Goal: Transaction & Acquisition: Purchase product/service

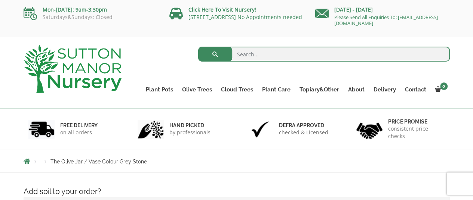
click at [90, 79] on img at bounding box center [73, 69] width 98 height 48
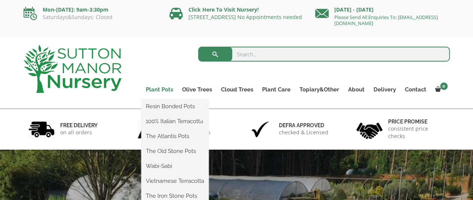
click at [167, 90] on link "Plant Pots" at bounding box center [159, 89] width 36 height 10
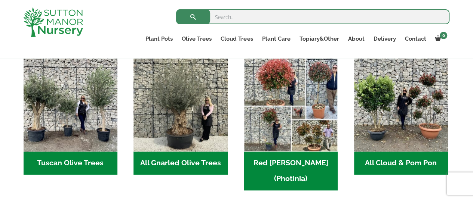
scroll to position [289, 0]
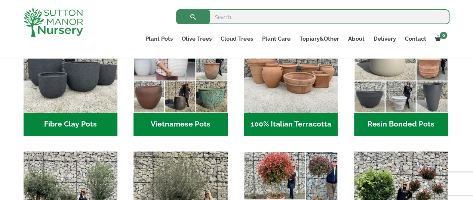
click at [291, 11] on input "search" at bounding box center [312, 16] width 273 height 15
type input "plant pots"
click at [176, 9] on button "submit" at bounding box center [193, 16] width 34 height 15
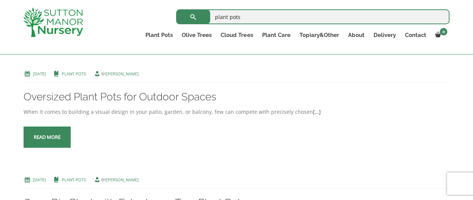
scroll to position [785, 0]
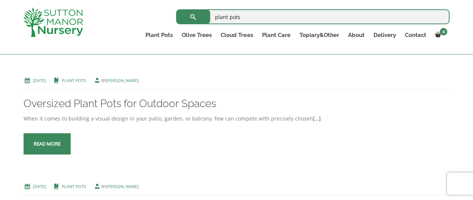
click at [47, 144] on span at bounding box center [47, 144] width 0 height 0
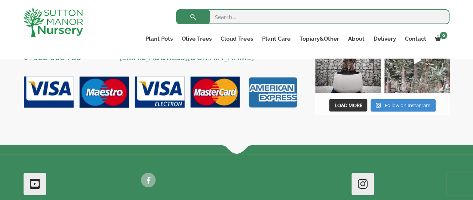
scroll to position [832, 0]
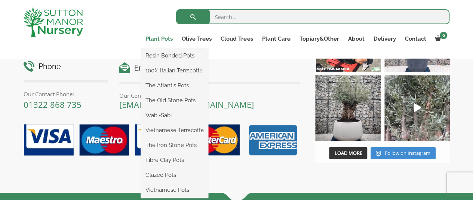
click at [151, 38] on link "Plant Pots" at bounding box center [159, 39] width 36 height 10
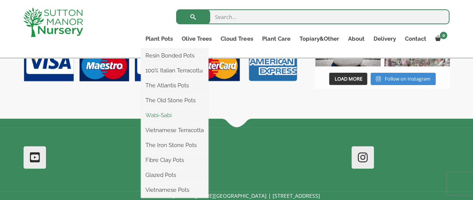
scroll to position [907, 0]
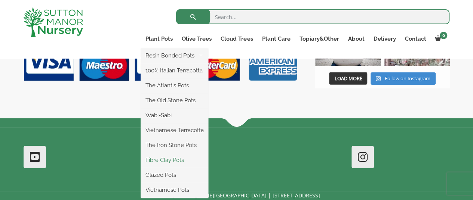
click at [167, 160] on link "Fibre Clay Pots" at bounding box center [174, 160] width 67 height 11
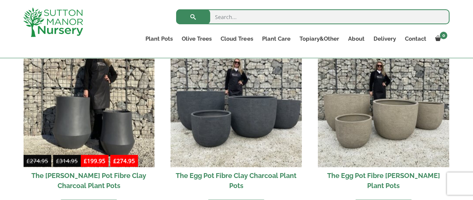
scroll to position [262, 0]
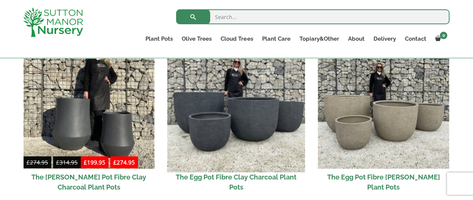
click at [234, 113] on img at bounding box center [236, 104] width 138 height 138
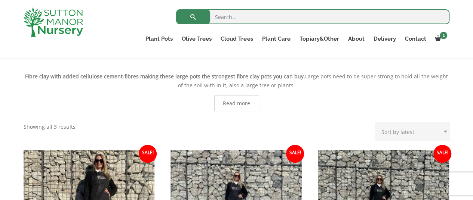
scroll to position [37, 0]
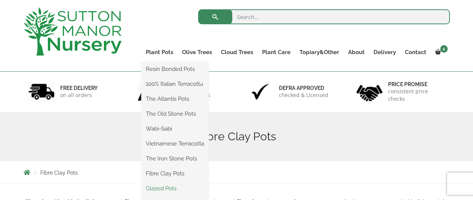
click at [164, 187] on link "Glazed Pots" at bounding box center [174, 188] width 67 height 11
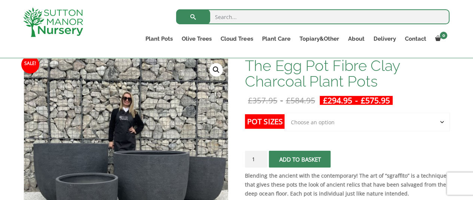
scroll to position [112, 0]
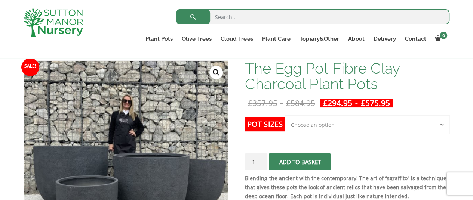
click at [259, 131] on th "Pot Sizes" at bounding box center [265, 132] width 40 height 33
click at [259, 127] on label "Pot Sizes" at bounding box center [265, 124] width 40 height 15
click at [284, 127] on select "Choose an option Click here to buy the 5th To Largest Pot In The Picture Click …" at bounding box center [366, 125] width 165 height 19
click at [309, 126] on select "Choose an option Click here to buy the 5th To Largest Pot In The Picture Click …" at bounding box center [366, 125] width 165 height 19
click at [442, 99] on p "£ 357.95 - £ 584.95 £ 294.95 - £ 575.95" at bounding box center [347, 103] width 204 height 9
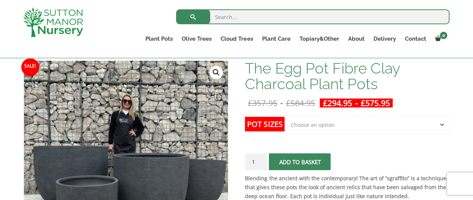
click at [370, 121] on select "Choose an option Click here to buy the 5th To Largest Pot In The Picture Click …" at bounding box center [366, 125] width 165 height 19
click at [284, 116] on select "Choose an option Click here to buy the 5th To Largest Pot In The Picture Click …" at bounding box center [366, 125] width 165 height 19
select select "Click here to buy the 3rd To Largest Pot In The Picture"
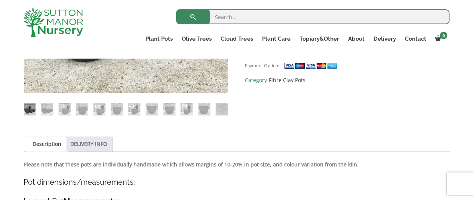
scroll to position [299, 0]
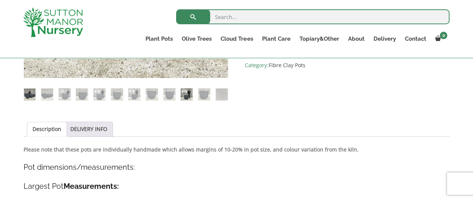
click at [189, 98] on img at bounding box center [187, 95] width 12 height 12
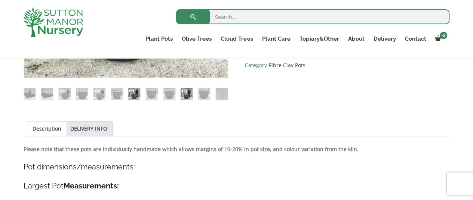
click at [136, 95] on img at bounding box center [134, 94] width 12 height 12
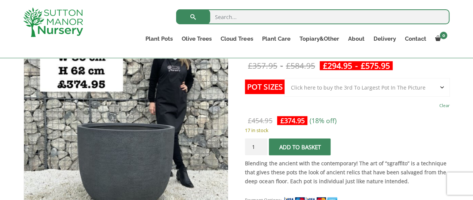
scroll to position [187, 0]
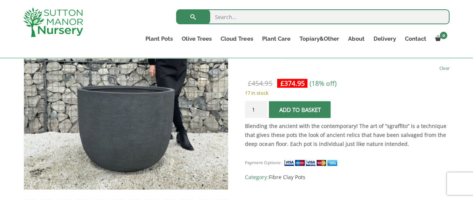
click at [313, 107] on button "Add to basket" at bounding box center [300, 109] width 62 height 17
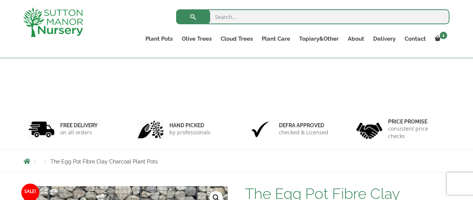
select select "Click here to buy the 3rd To Largest Pot In The Picture"
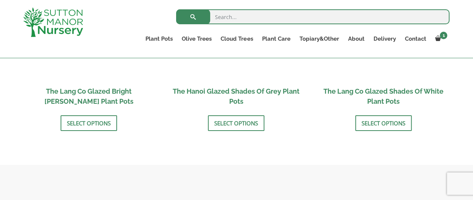
scroll to position [822, 0]
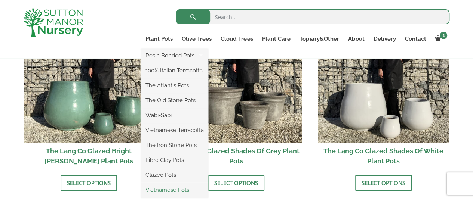
click at [163, 192] on link "Vietnamese Pots" at bounding box center [174, 190] width 67 height 11
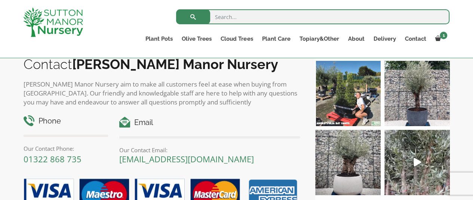
scroll to position [622, 0]
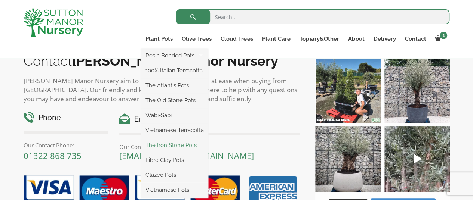
click at [160, 145] on link "The Iron Stone Pots" at bounding box center [174, 145] width 67 height 11
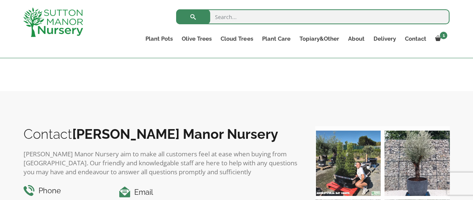
scroll to position [673, 0]
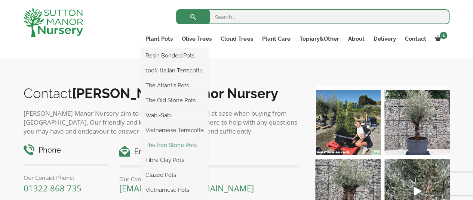
click at [170, 147] on link "The Iron Stone Pots" at bounding box center [174, 145] width 67 height 11
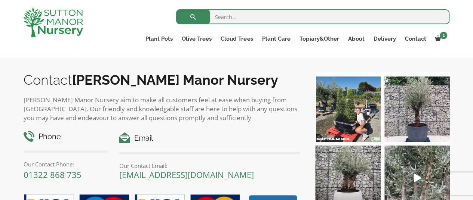
scroll to position [748, 0]
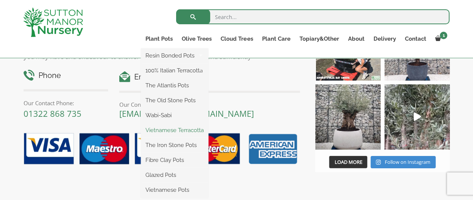
click at [170, 132] on link "Vietnamese Terracotta" at bounding box center [174, 130] width 67 height 11
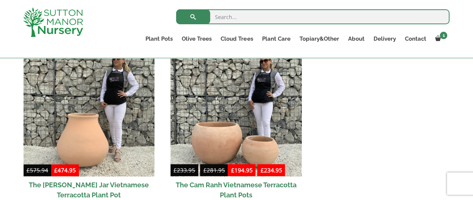
scroll to position [435, 0]
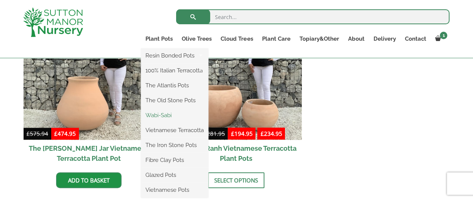
click at [161, 116] on link "Wabi-Sabi" at bounding box center [174, 115] width 67 height 11
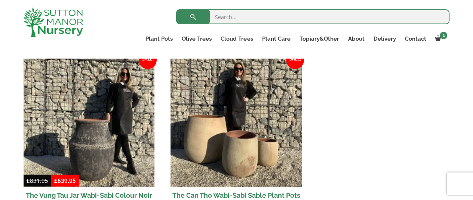
scroll to position [1009, 0]
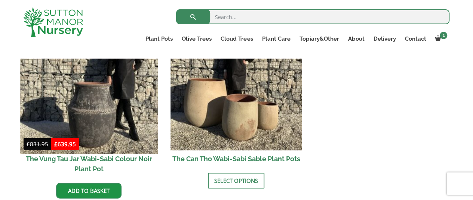
click at [85, 101] on img at bounding box center [89, 85] width 138 height 138
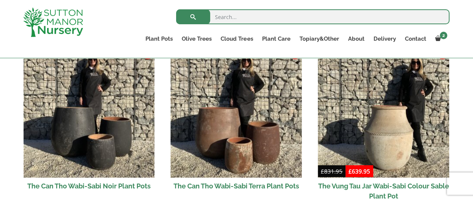
scroll to position [785, 0]
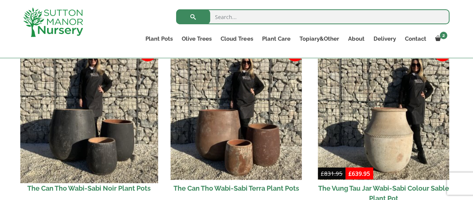
click at [104, 136] on img at bounding box center [89, 115] width 138 height 138
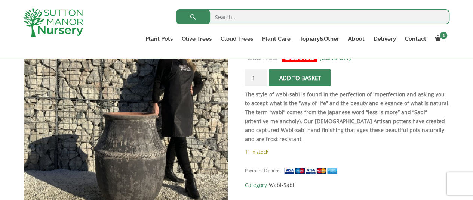
scroll to position [173, 0]
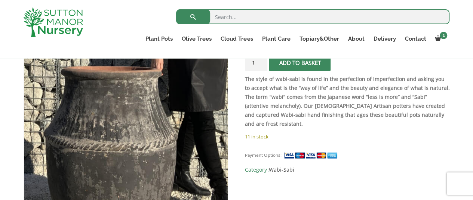
click at [153, 133] on img at bounding box center [103, 75] width 374 height 374
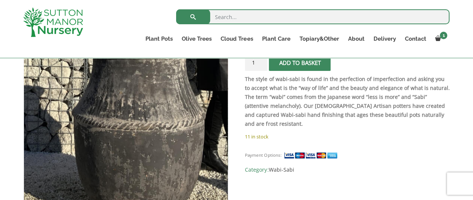
click at [120, 156] on img at bounding box center [131, 54] width 374 height 374
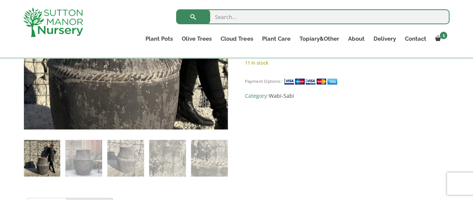
scroll to position [248, 0]
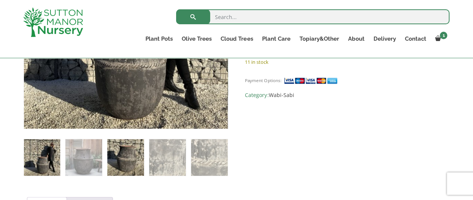
click at [135, 162] on img at bounding box center [125, 157] width 36 height 36
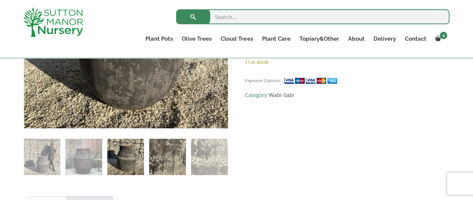
click at [168, 156] on img at bounding box center [167, 157] width 36 height 36
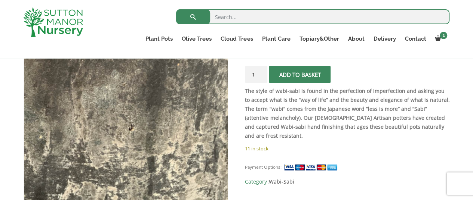
scroll to position [211, 0]
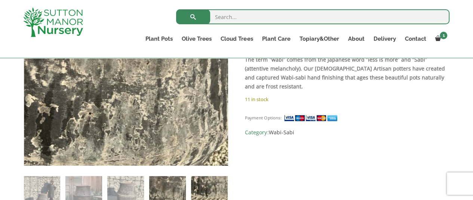
click at [218, 190] on img at bounding box center [209, 194] width 36 height 36
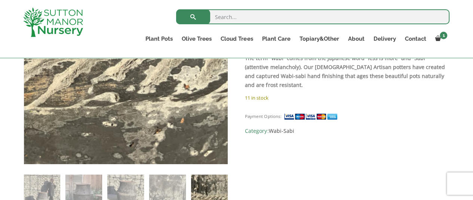
scroll to position [248, 0]
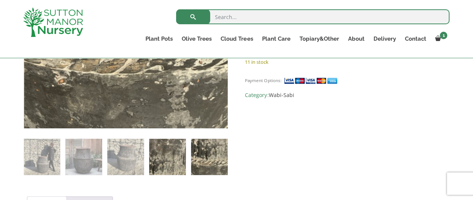
click at [166, 156] on img at bounding box center [167, 157] width 36 height 36
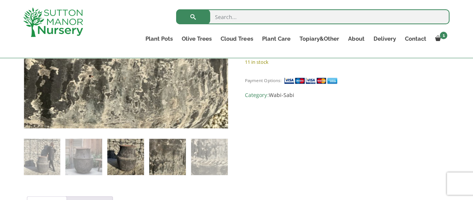
click at [132, 162] on img at bounding box center [125, 157] width 36 height 36
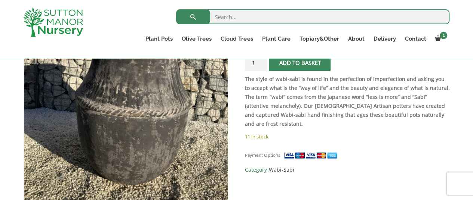
scroll to position [136, 0]
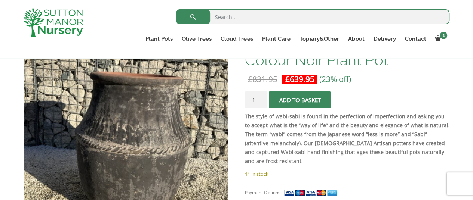
click at [300, 100] on span "submit" at bounding box center [300, 100] width 0 height 0
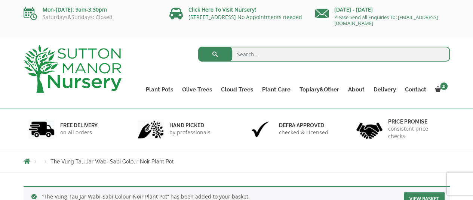
scroll to position [10, 0]
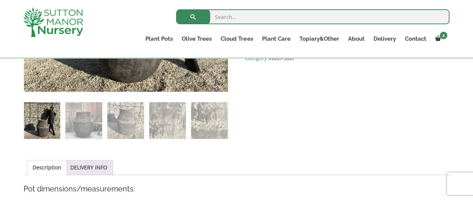
scroll to position [286, 0]
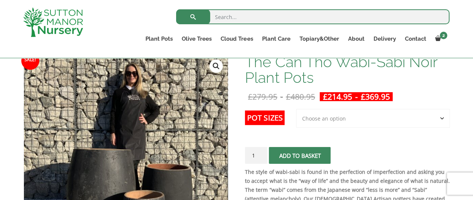
scroll to position [112, 0]
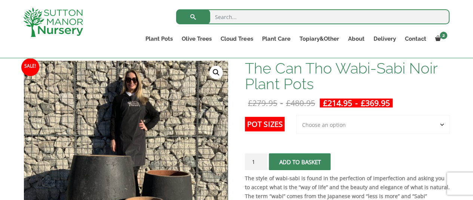
click at [332, 119] on select "Choose an option 3rd to Largest Pot In The Picture 2nd to Largest Pot In The Pi…" at bounding box center [373, 125] width 154 height 19
select select "Largest pot In The Picture"
click at [296, 116] on select "Choose an option 3rd to Largest Pot In The Picture 2nd to Largest Pot In The Pi…" at bounding box center [373, 125] width 154 height 19
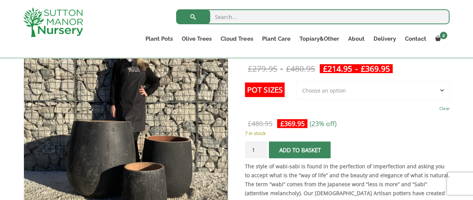
scroll to position [187, 0]
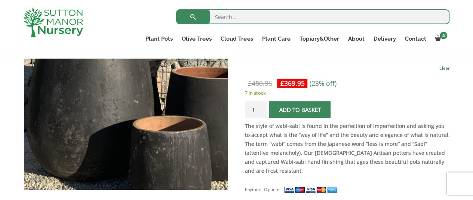
click at [114, 129] on img at bounding box center [136, 54] width 374 height 374
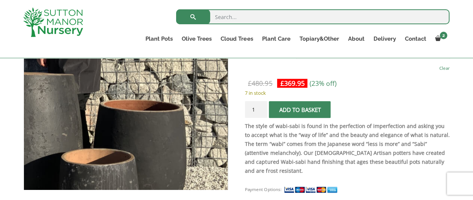
click at [199, 89] on img at bounding box center [64, 87] width 374 height 374
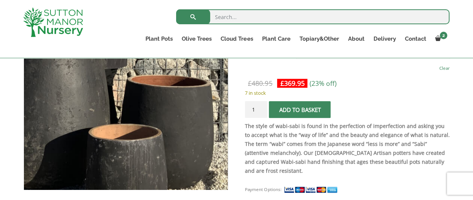
scroll to position [262, 0]
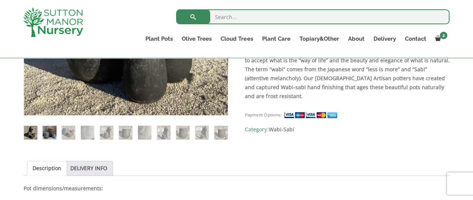
click at [48, 126] on img at bounding box center [49, 132] width 13 height 13
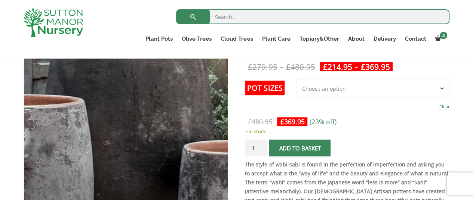
scroll to position [112, 0]
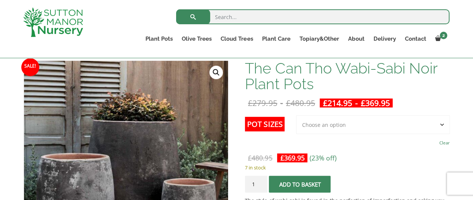
click at [216, 74] on link "🔍" at bounding box center [215, 72] width 13 height 13
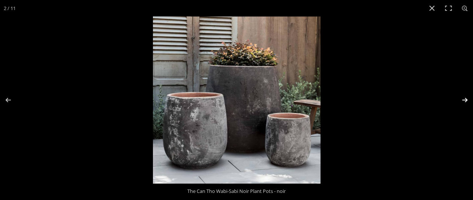
click at [460, 102] on button "Next (arrow right)" at bounding box center [460, 99] width 26 height 37
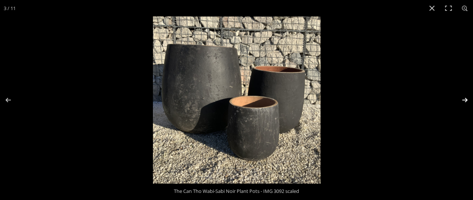
click at [460, 102] on button "Next (arrow right)" at bounding box center [460, 99] width 26 height 37
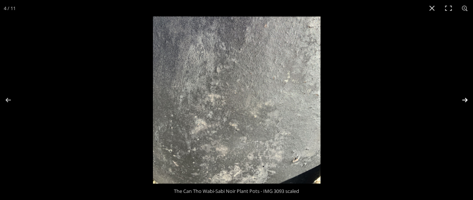
click at [461, 102] on button "Next (arrow right)" at bounding box center [460, 99] width 26 height 37
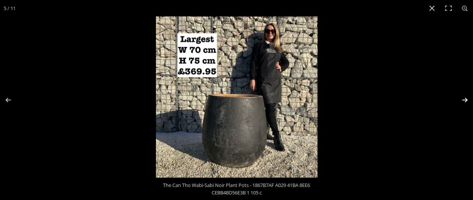
click at [462, 102] on button "Next (arrow right)" at bounding box center [460, 99] width 26 height 37
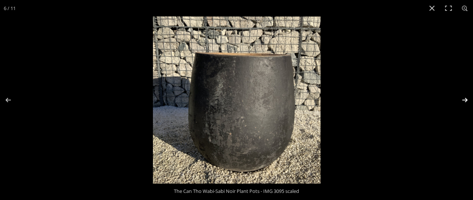
click at [462, 102] on button "Next (arrow right)" at bounding box center [460, 99] width 26 height 37
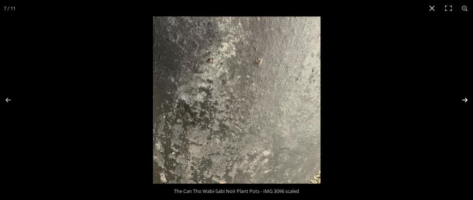
click at [462, 102] on button "Next (arrow right)" at bounding box center [460, 99] width 26 height 37
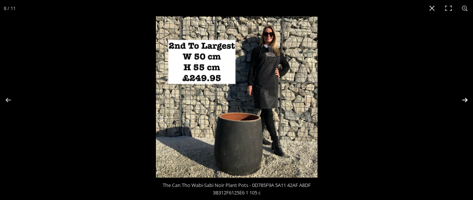
click at [462, 102] on button "Next (arrow right)" at bounding box center [460, 99] width 26 height 37
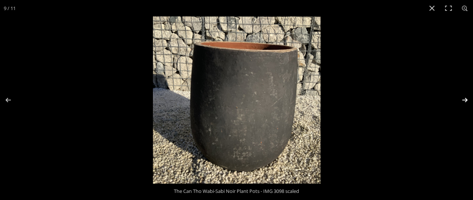
click at [462, 102] on button "Next (arrow right)" at bounding box center [460, 99] width 26 height 37
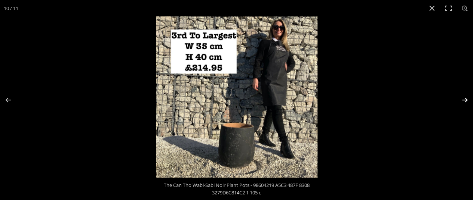
click at [463, 102] on button "Next (arrow right)" at bounding box center [460, 99] width 26 height 37
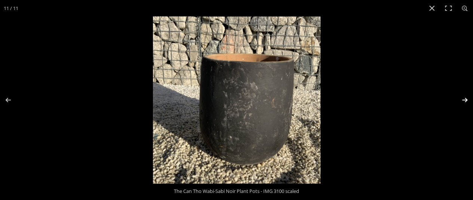
click at [463, 102] on button "Next (arrow right)" at bounding box center [460, 99] width 26 height 37
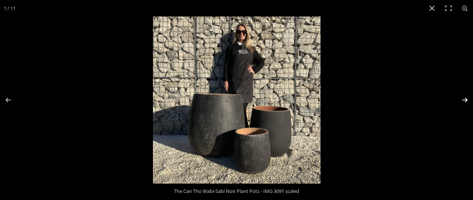
click at [463, 102] on button "Next (arrow right)" at bounding box center [460, 99] width 26 height 37
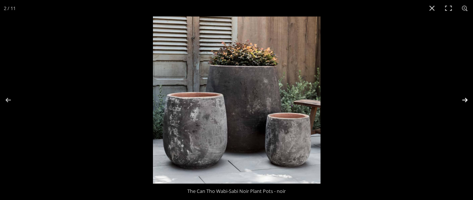
click at [463, 102] on button "Next (arrow right)" at bounding box center [460, 99] width 26 height 37
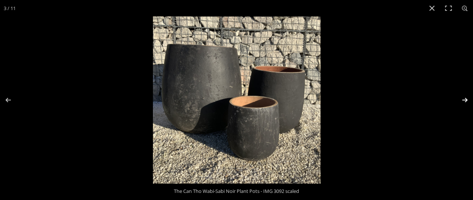
click at [463, 102] on button "Next (arrow right)" at bounding box center [460, 99] width 26 height 37
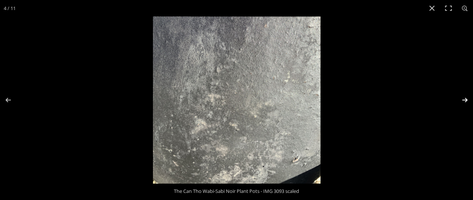
click at [463, 102] on button "Next (arrow right)" at bounding box center [460, 99] width 26 height 37
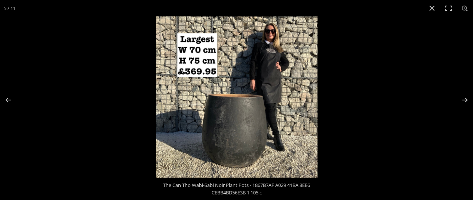
click at [251, 142] on img at bounding box center [236, 96] width 161 height 161
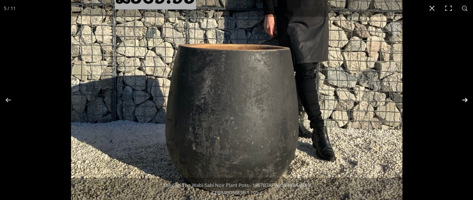
click at [462, 102] on button "Next (arrow right)" at bounding box center [460, 99] width 26 height 37
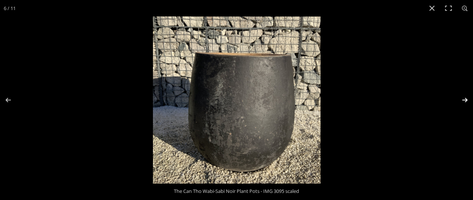
click at [462, 102] on button "Next (arrow right)" at bounding box center [460, 99] width 26 height 37
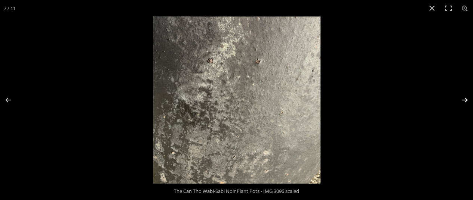
click at [462, 102] on button "Next (arrow right)" at bounding box center [460, 99] width 26 height 37
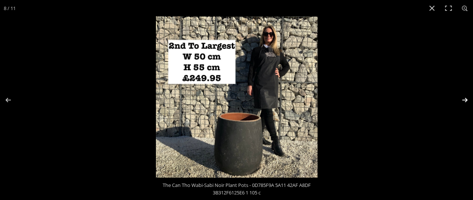
click at [462, 102] on button "Next (arrow right)" at bounding box center [460, 99] width 26 height 37
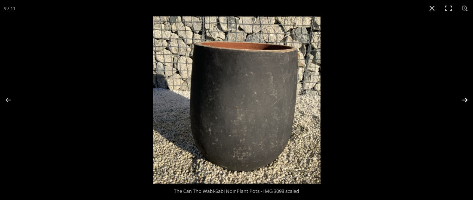
click at [463, 102] on button "Next (arrow right)" at bounding box center [460, 99] width 26 height 37
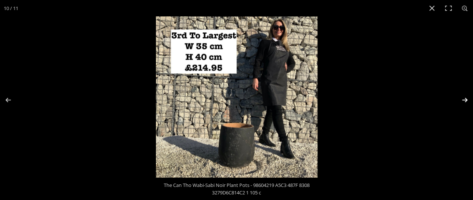
click at [463, 102] on button "Next (arrow right)" at bounding box center [460, 99] width 26 height 37
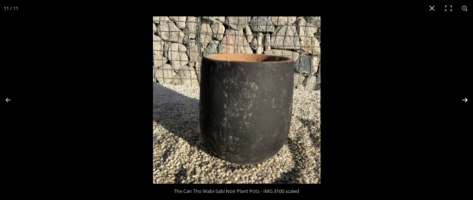
click at [463, 102] on button "Next (arrow right)" at bounding box center [460, 99] width 26 height 37
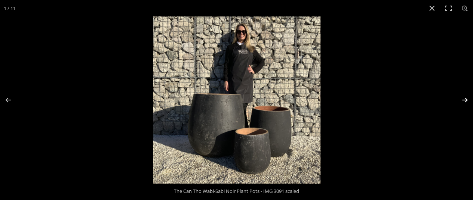
click at [463, 102] on button "Next (arrow right)" at bounding box center [460, 99] width 26 height 37
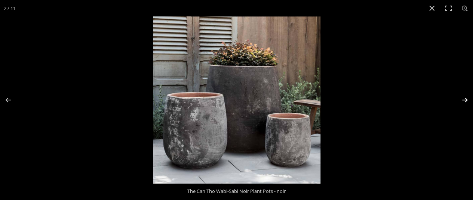
click at [463, 102] on button "Next (arrow right)" at bounding box center [460, 99] width 26 height 37
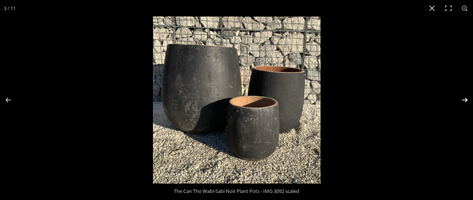
click at [463, 102] on button "Next (arrow right)" at bounding box center [460, 99] width 26 height 37
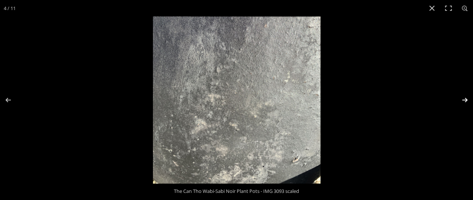
click at [463, 102] on button "Next (arrow right)" at bounding box center [460, 99] width 26 height 37
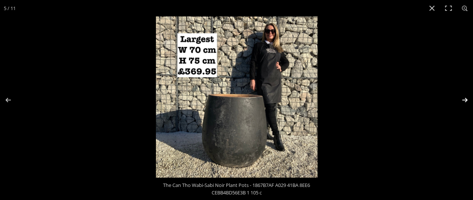
click at [466, 99] on button "Next (arrow right)" at bounding box center [460, 99] width 26 height 37
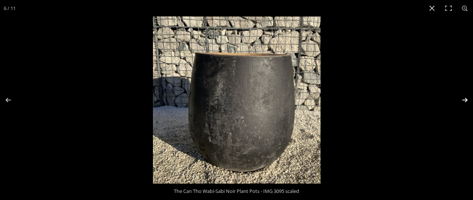
click at [462, 101] on button "Next (arrow right)" at bounding box center [460, 99] width 26 height 37
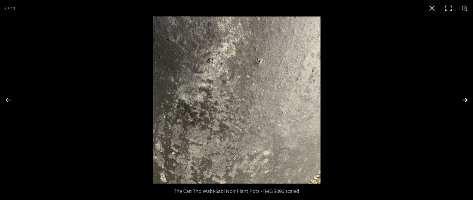
click at [462, 101] on button "Next (arrow right)" at bounding box center [460, 99] width 26 height 37
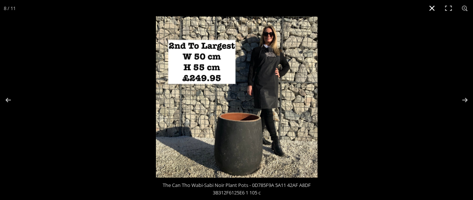
click at [428, 7] on button "Close (Esc)" at bounding box center [432, 8] width 16 height 16
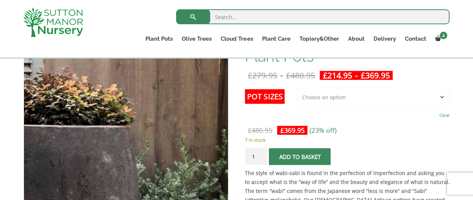
scroll to position [150, 0]
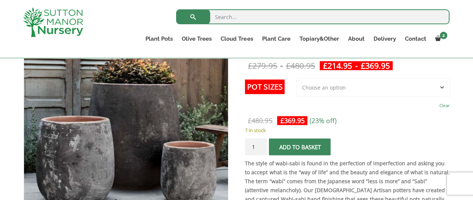
click at [300, 147] on span "submit" at bounding box center [300, 147] width 0 height 0
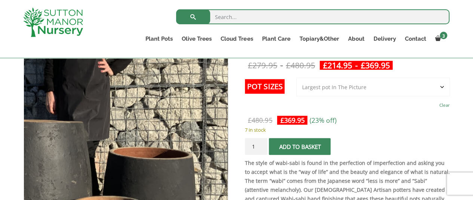
scroll to position [150, 0]
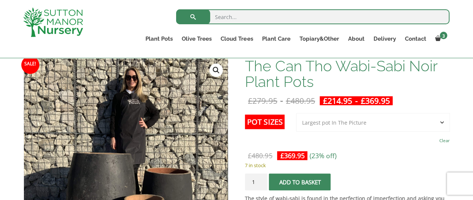
click at [212, 69] on link "🔍" at bounding box center [215, 70] width 13 height 13
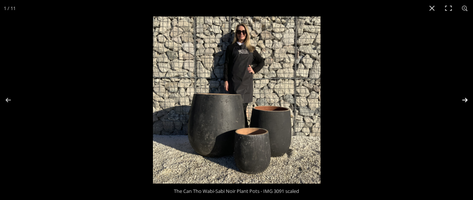
click at [466, 100] on button "Next (arrow right)" at bounding box center [460, 99] width 26 height 37
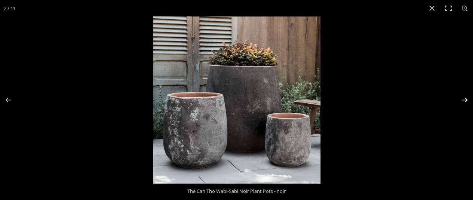
click at [466, 98] on button "Next (arrow right)" at bounding box center [460, 99] width 26 height 37
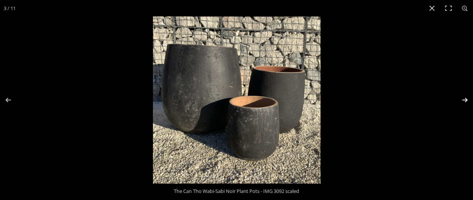
click at [466, 98] on button "Next (arrow right)" at bounding box center [460, 99] width 26 height 37
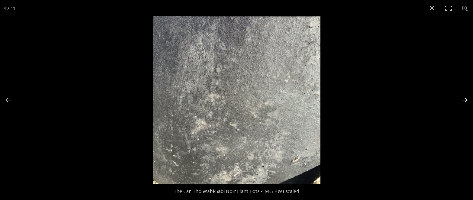
click at [463, 98] on button "Next (arrow right)" at bounding box center [460, 99] width 26 height 37
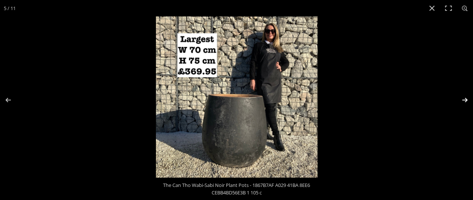
click at [463, 98] on button "Next (arrow right)" at bounding box center [460, 99] width 26 height 37
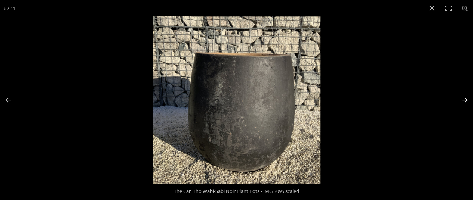
click at [463, 98] on button "Next (arrow right)" at bounding box center [460, 99] width 26 height 37
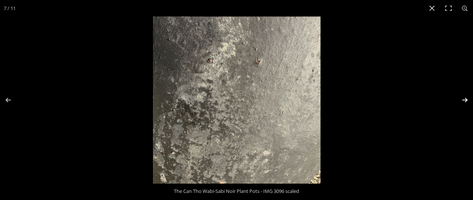
click at [466, 101] on button "Next (arrow right)" at bounding box center [460, 99] width 26 height 37
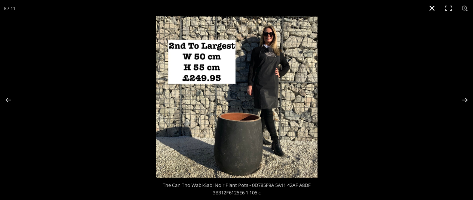
click at [431, 9] on button "Close (Esc)" at bounding box center [432, 8] width 16 height 16
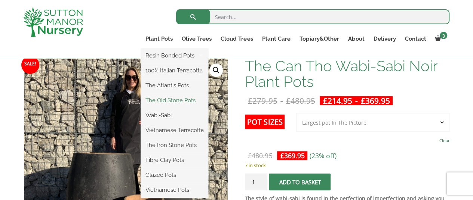
click at [173, 99] on link "The Old Stone Pots" at bounding box center [174, 100] width 67 height 11
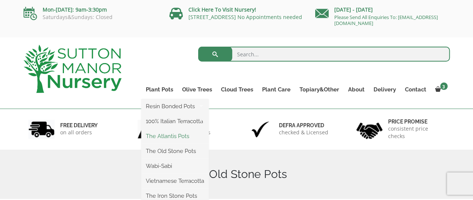
click at [186, 136] on link "The Atlantis Pots" at bounding box center [174, 136] width 67 height 11
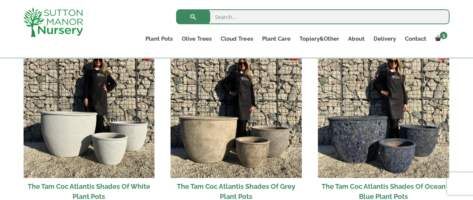
scroll to position [449, 0]
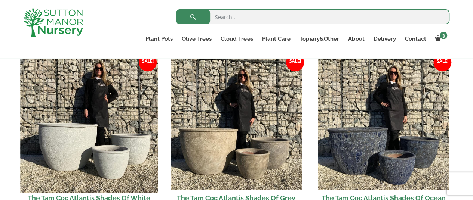
click at [96, 141] on img at bounding box center [89, 125] width 138 height 138
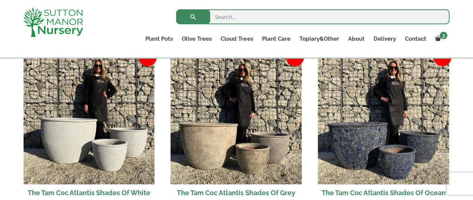
scroll to position [486, 0]
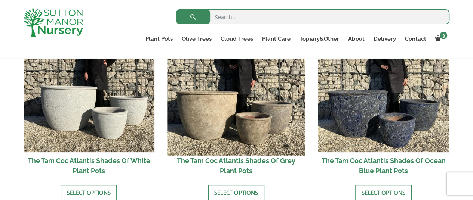
click at [219, 108] on img at bounding box center [236, 87] width 138 height 138
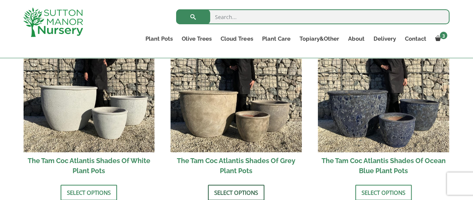
click at [237, 200] on link "Select options" at bounding box center [236, 193] width 56 height 16
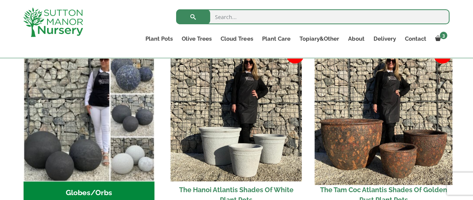
scroll to position [299, 0]
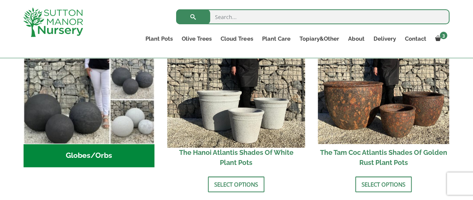
click at [258, 105] on img at bounding box center [236, 79] width 138 height 138
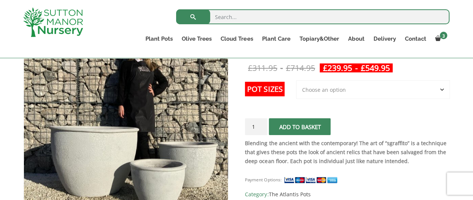
scroll to position [99, 0]
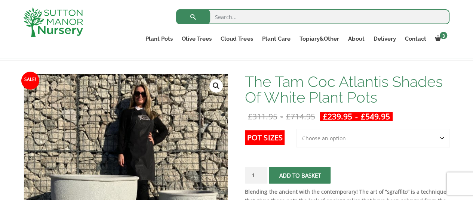
click at [362, 135] on select "Choose an option 3rd to Largest Pot In The Picture 2nd to Largest Pot In The Pi…" at bounding box center [373, 138] width 154 height 19
select select "Largest pot In The Picture"
click at [296, 129] on select "Choose an option 3rd to Largest Pot In The Picture 2nd to Largest Pot In The Pi…" at bounding box center [373, 138] width 154 height 19
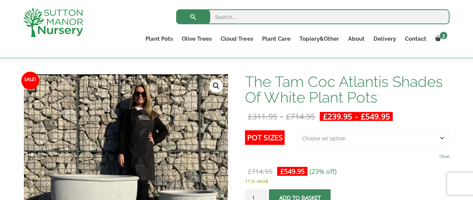
click at [216, 84] on link "🔍" at bounding box center [215, 85] width 13 height 13
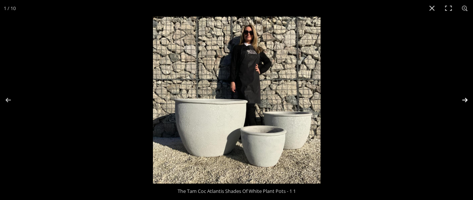
click at [462, 99] on button "Next (arrow right)" at bounding box center [460, 99] width 26 height 37
click at [464, 99] on button "Next (arrow right)" at bounding box center [460, 99] width 26 height 37
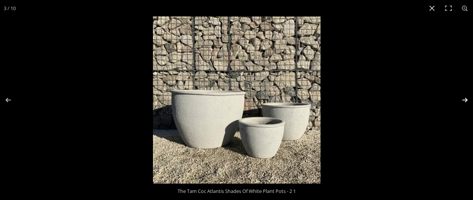
click at [464, 99] on button "Next (arrow right)" at bounding box center [460, 99] width 26 height 37
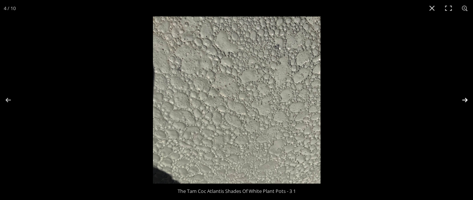
click at [464, 99] on button "Next (arrow right)" at bounding box center [460, 99] width 26 height 37
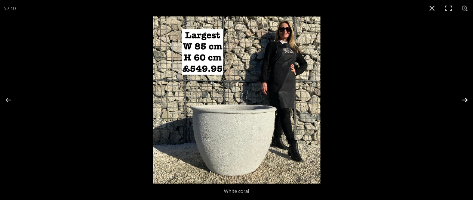
click at [464, 99] on button "Next (arrow right)" at bounding box center [460, 99] width 26 height 37
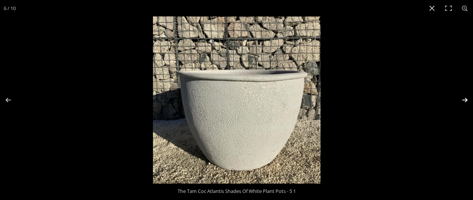
click at [464, 99] on button "Next (arrow right)" at bounding box center [460, 99] width 26 height 37
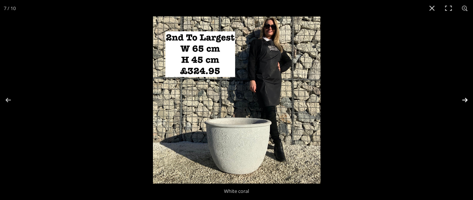
click at [466, 99] on button "Next (arrow right)" at bounding box center [460, 99] width 26 height 37
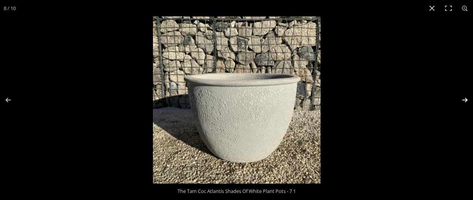
click at [466, 99] on button "Next (arrow right)" at bounding box center [460, 99] width 26 height 37
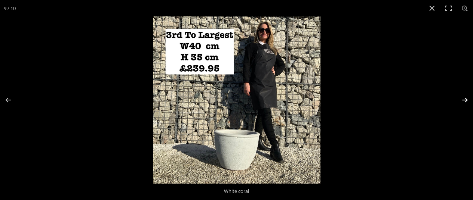
click at [468, 98] on button "Next (arrow right)" at bounding box center [460, 99] width 26 height 37
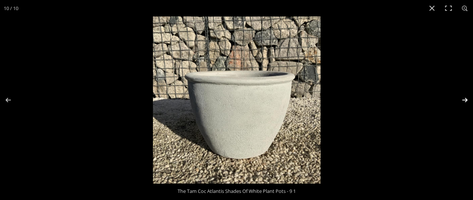
click at [468, 98] on button "Next (arrow right)" at bounding box center [460, 99] width 26 height 37
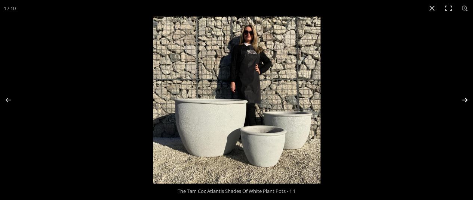
click at [468, 98] on button "Next (arrow right)" at bounding box center [460, 99] width 26 height 37
click at [464, 100] on button "Next (arrow right)" at bounding box center [460, 99] width 26 height 37
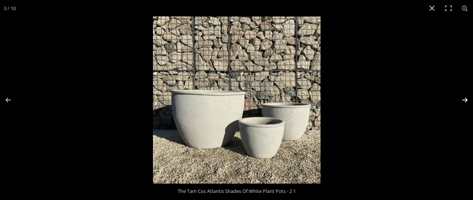
click at [467, 101] on button "Next (arrow right)" at bounding box center [460, 99] width 26 height 37
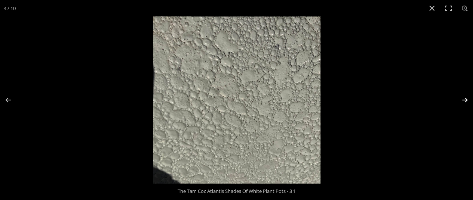
click at [467, 101] on button "Next (arrow right)" at bounding box center [460, 99] width 26 height 37
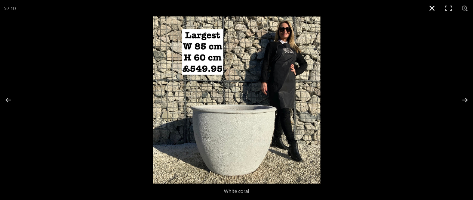
click at [433, 9] on button "Close (Esc)" at bounding box center [432, 8] width 16 height 16
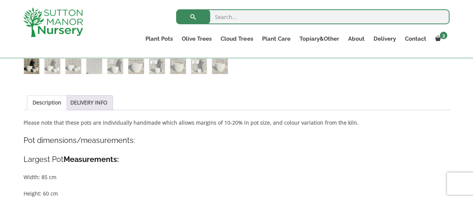
scroll to position [336, 0]
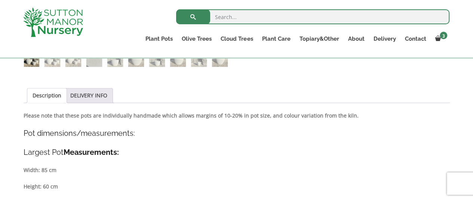
click at [48, 94] on link "Description" at bounding box center [47, 96] width 29 height 14
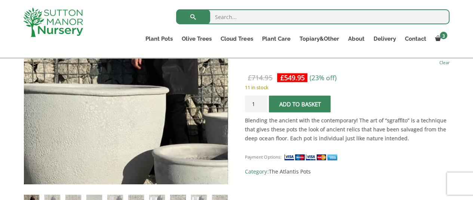
scroll to position [150, 0]
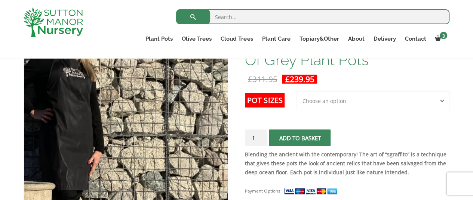
scroll to position [99, 0]
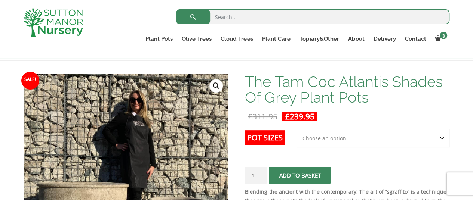
click at [217, 86] on link "🔍" at bounding box center [215, 85] width 13 height 13
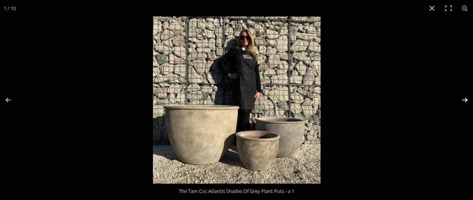
click at [460, 100] on button "Next (arrow right)" at bounding box center [460, 99] width 26 height 37
click at [464, 99] on button "Next (arrow right)" at bounding box center [460, 99] width 26 height 37
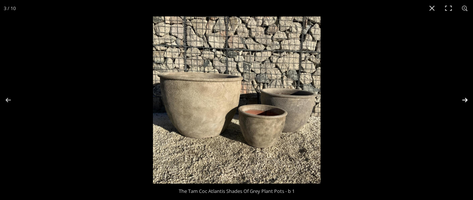
click at [464, 99] on button "Next (arrow right)" at bounding box center [460, 99] width 26 height 37
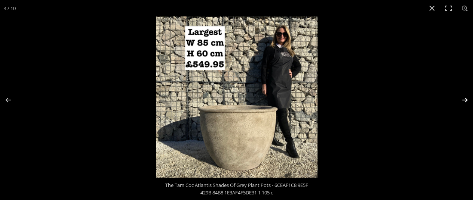
click at [464, 99] on button "Next (arrow right)" at bounding box center [460, 99] width 26 height 37
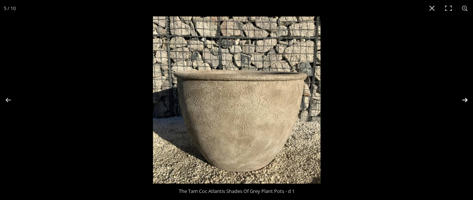
click at [464, 99] on button "Next (arrow right)" at bounding box center [460, 99] width 26 height 37
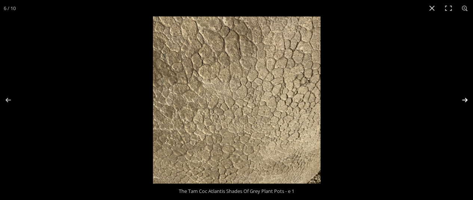
click at [464, 99] on button "Next (arrow right)" at bounding box center [460, 99] width 26 height 37
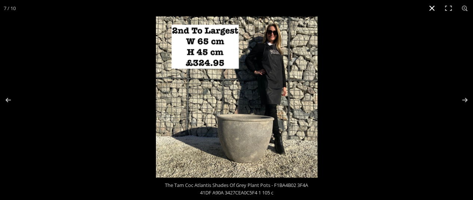
click at [431, 8] on button "Close (Esc)" at bounding box center [432, 8] width 16 height 16
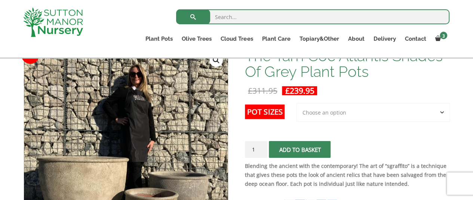
scroll to position [136, 0]
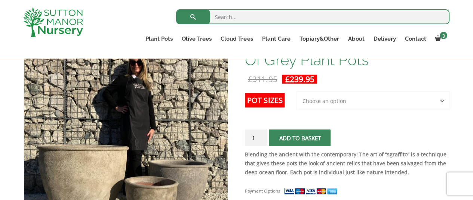
click at [369, 101] on select "Choose an option 3rd to Largest Pot In The Picture" at bounding box center [372, 101] width 153 height 19
click at [422, 76] on p "£ 311.95 £ 239.95" at bounding box center [347, 79] width 204 height 9
click at [381, 101] on select "Choose an option 3rd to Largest Pot In The Picture" at bounding box center [372, 101] width 153 height 19
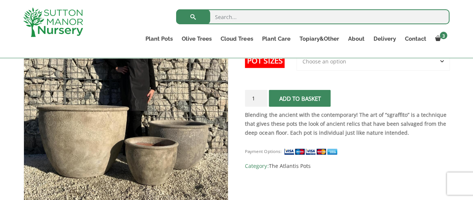
scroll to position [112, 0]
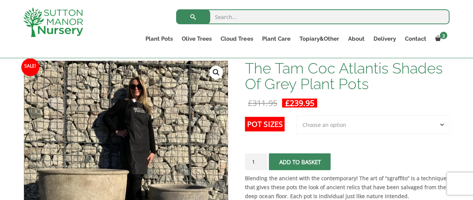
click at [329, 125] on select "Choose an option 3rd to Largest Pot In The Picture" at bounding box center [372, 125] width 153 height 19
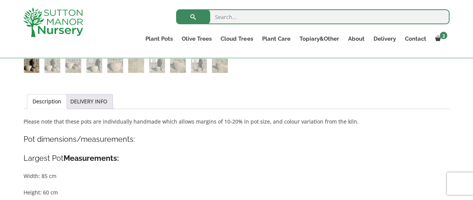
scroll to position [374, 0]
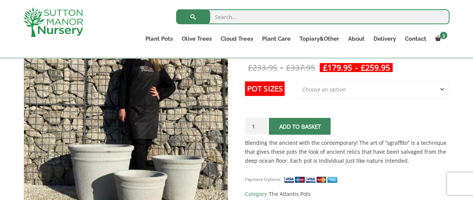
scroll to position [150, 0]
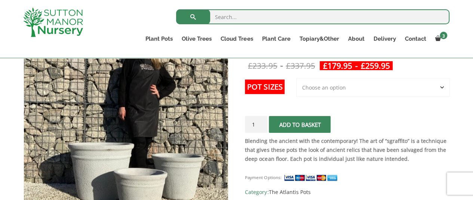
click at [312, 87] on select "Choose an option 3rd to Largest Pot In The Picture 2nd to Largest Pot In The Pi…" at bounding box center [373, 87] width 154 height 19
select select "Largest pot In The Picture"
click at [296, 78] on select "Choose an option 3rd to Largest Pot In The Picture 2nd to Largest Pot In The Pi…" at bounding box center [373, 87] width 154 height 19
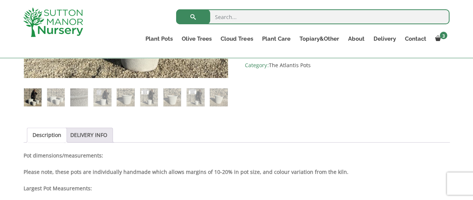
scroll to position [374, 0]
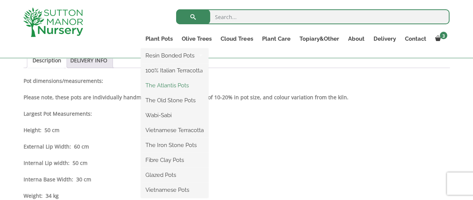
click at [175, 86] on link "The Atlantis Pots" at bounding box center [174, 85] width 67 height 11
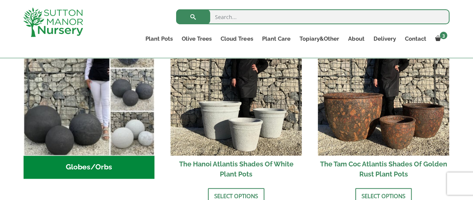
scroll to position [299, 0]
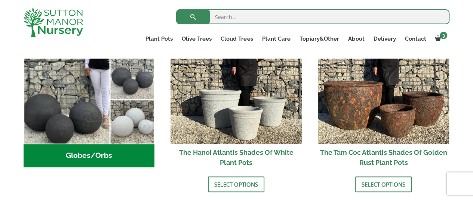
click at [91, 161] on h2 "Globes/Orbs (3)" at bounding box center [89, 155] width 131 height 23
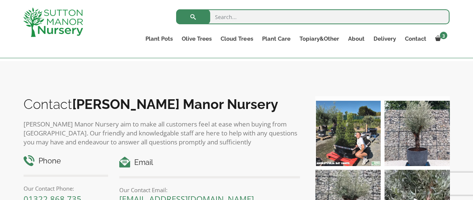
scroll to position [486, 0]
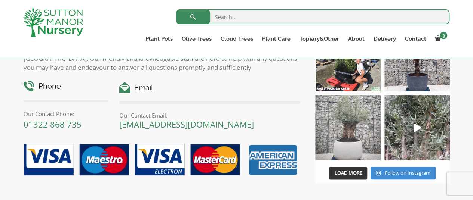
click at [348, 125] on img at bounding box center [347, 127] width 65 height 65
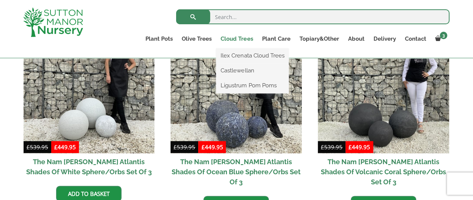
scroll to position [187, 0]
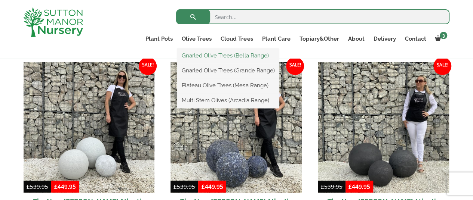
click at [210, 56] on link "Gnarled Olive Trees (Bella Range)" at bounding box center [228, 55] width 102 height 11
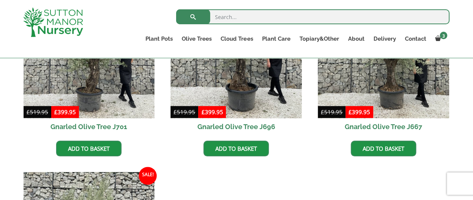
scroll to position [112, 0]
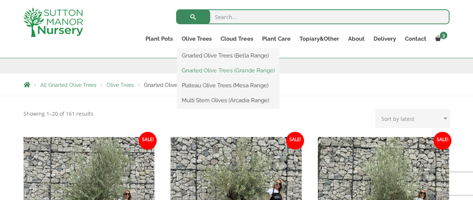
click at [203, 71] on link "Gnarled Olive Trees (Grande Range)" at bounding box center [228, 70] width 102 height 11
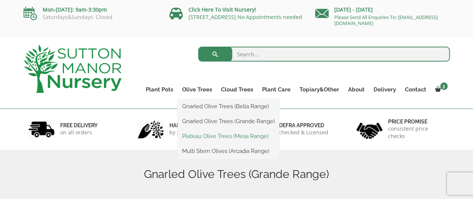
click at [206, 138] on link "Plateau Olive Trees (Mesa Range)" at bounding box center [229, 136] width 102 height 11
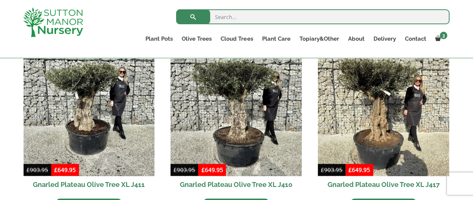
scroll to position [336, 0]
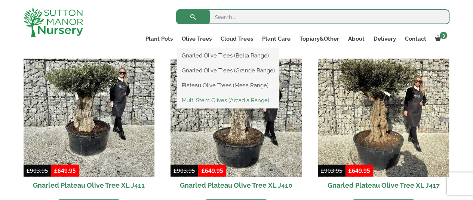
click at [203, 101] on link "Multi Stem Olives (Arcadia Range)" at bounding box center [228, 100] width 102 height 11
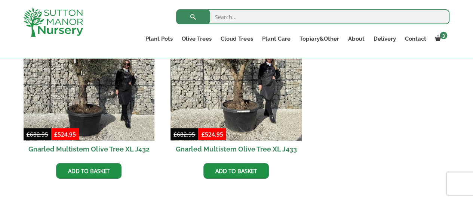
scroll to position [1159, 0]
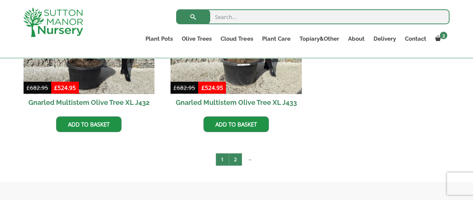
click at [233, 162] on link "2" at bounding box center [235, 160] width 13 height 12
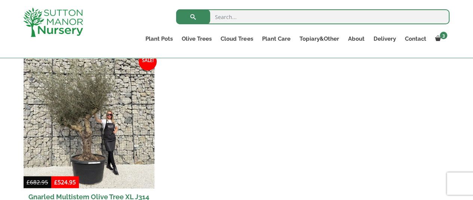
scroll to position [112, 0]
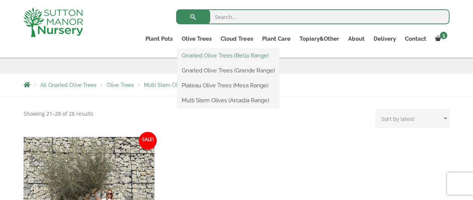
click at [197, 57] on link "Gnarled Olive Trees (Bella Range)" at bounding box center [228, 55] width 102 height 11
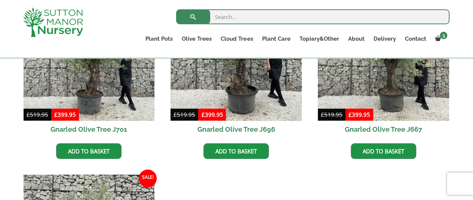
scroll to position [299, 0]
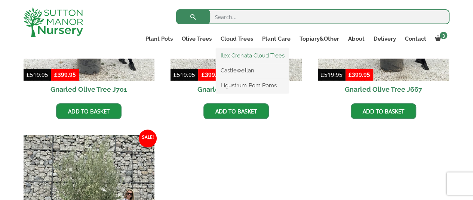
click at [241, 56] on link "Ilex Crenata Cloud Trees" at bounding box center [252, 55] width 73 height 11
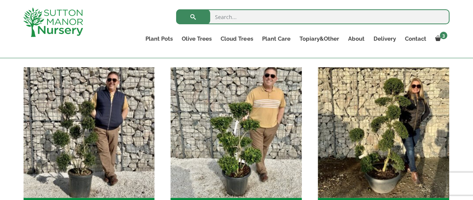
scroll to position [150, 0]
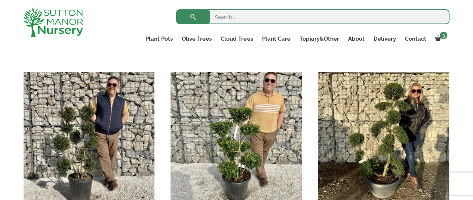
click at [0, 0] on link "Ilex Crenata Cloud Trees" at bounding box center [0, 0] width 0 height 0
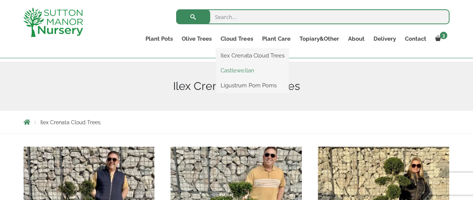
click at [238, 70] on link "Castlewellan" at bounding box center [252, 70] width 73 height 11
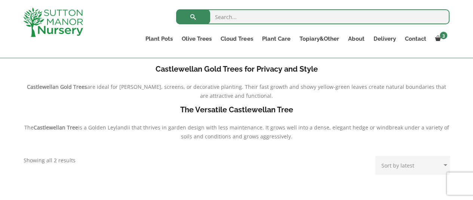
scroll to position [187, 0]
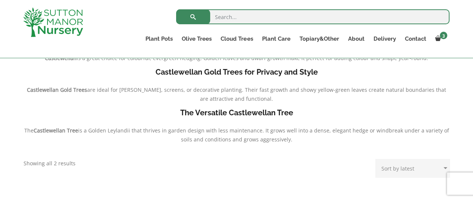
click at [294, 160] on div "Light Up Your Ground with Castlewellan Castlewellan is a great choice for colou…" at bounding box center [236, 113] width 437 height 169
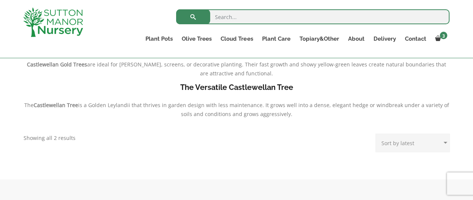
scroll to position [224, 0]
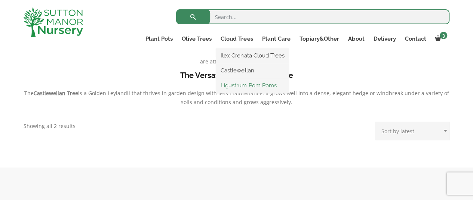
click at [233, 85] on link "Ligustrum Pom Poms" at bounding box center [252, 85] width 73 height 11
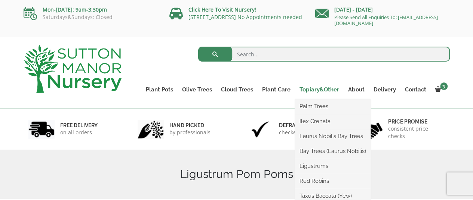
click at [311, 90] on link "Topiary&Other" at bounding box center [319, 89] width 49 height 10
click at [311, 105] on link "Palm Trees" at bounding box center [333, 106] width 76 height 11
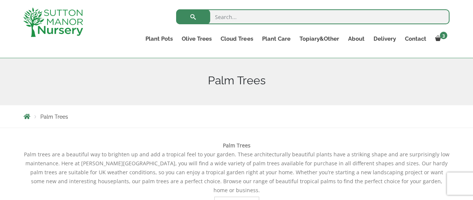
scroll to position [37, 0]
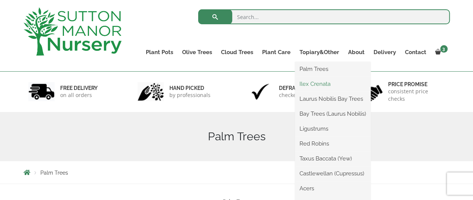
click at [316, 83] on link "Ilex Crenata" at bounding box center [333, 84] width 76 height 11
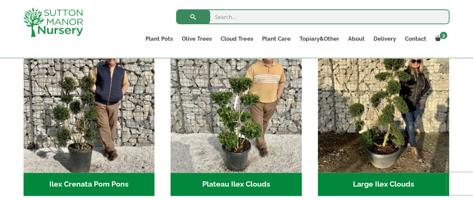
scroll to position [112, 0]
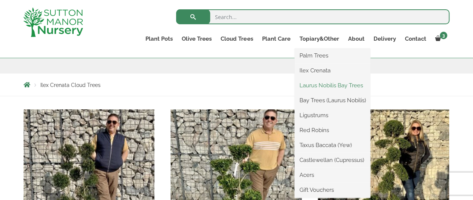
click at [316, 84] on link "Laurus Nobilis Bay Trees" at bounding box center [333, 85] width 76 height 11
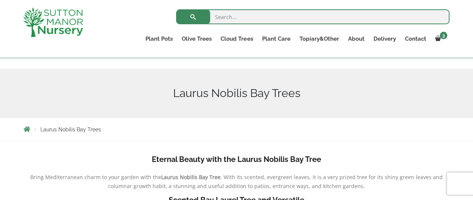
scroll to position [37, 0]
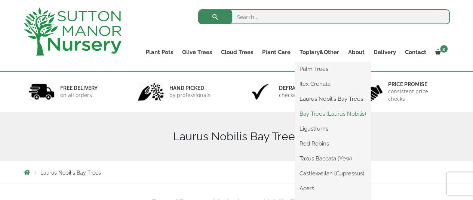
click at [313, 115] on link "Bay Trees (Laurus Nobilis)" at bounding box center [333, 113] width 76 height 11
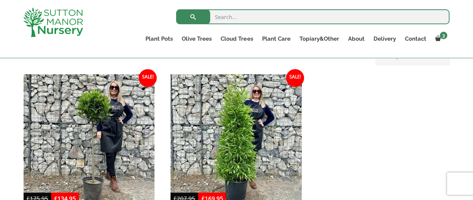
scroll to position [187, 0]
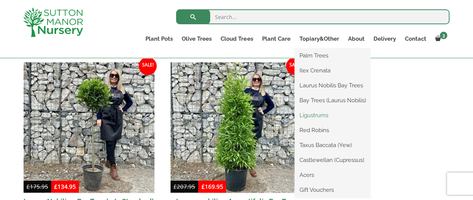
click at [316, 114] on link "Ligustrums" at bounding box center [333, 115] width 76 height 11
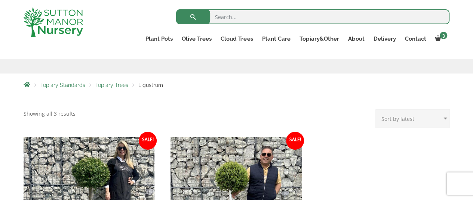
scroll to position [187, 0]
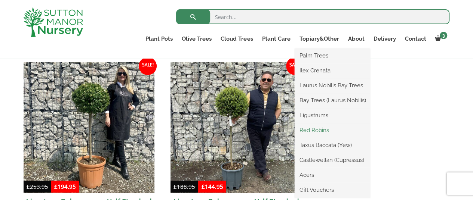
click at [311, 130] on link "Red Robins" at bounding box center [333, 130] width 76 height 11
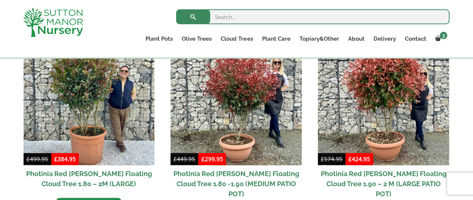
scroll to position [336, 0]
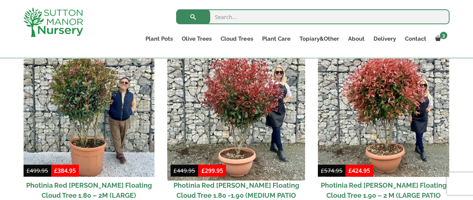
click at [244, 94] on img at bounding box center [236, 112] width 138 height 138
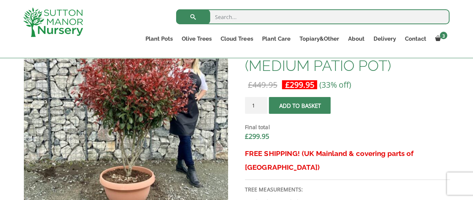
scroll to position [299, 0]
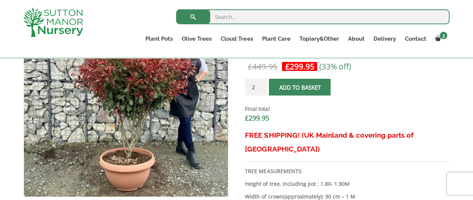
click at [260, 79] on input "2" at bounding box center [256, 87] width 22 height 17
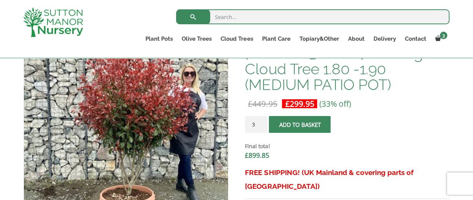
type input "3"
click at [261, 116] on input "3" at bounding box center [256, 124] width 22 height 17
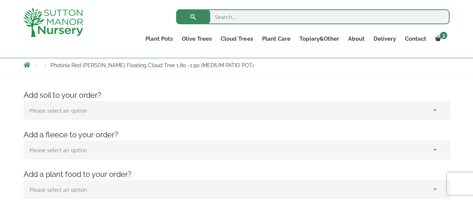
scroll to position [37, 0]
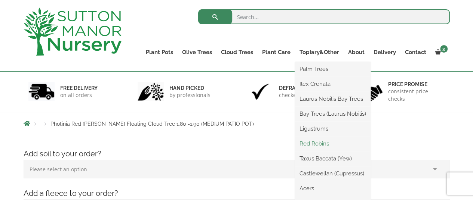
click at [310, 144] on link "Red Robins" at bounding box center [333, 143] width 76 height 11
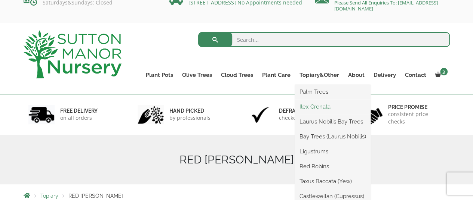
scroll to position [37, 0]
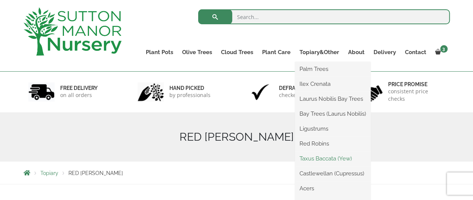
click at [307, 159] on link "Taxus Baccata (Yew)" at bounding box center [333, 158] width 76 height 11
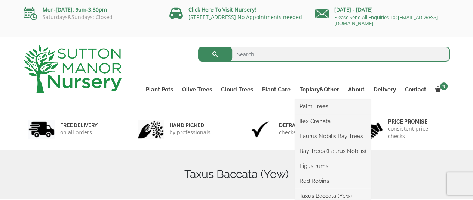
scroll to position [37, 0]
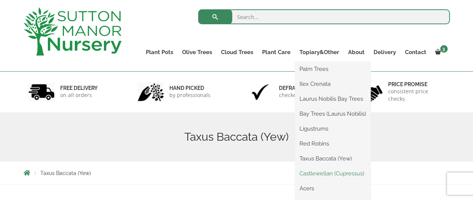
click at [310, 174] on link "Castlewellan (Cupressus)" at bounding box center [333, 173] width 76 height 11
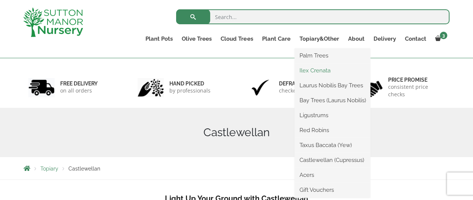
scroll to position [75, 0]
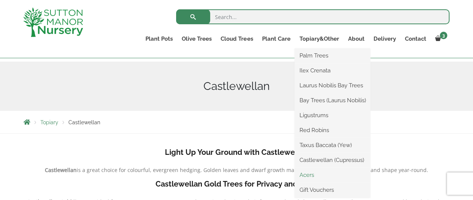
click at [305, 178] on link "Acers" at bounding box center [333, 175] width 76 height 11
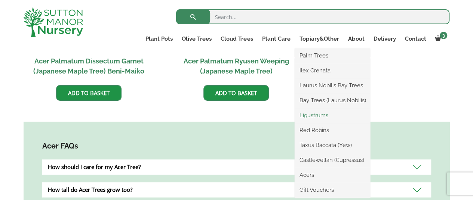
scroll to position [374, 0]
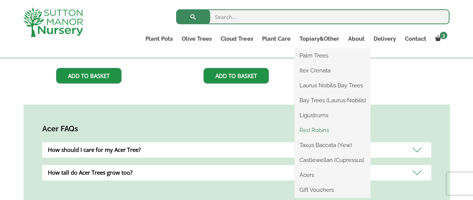
click at [316, 130] on link "Red Robins" at bounding box center [333, 130] width 76 height 11
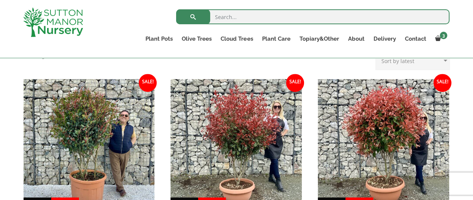
scroll to position [336, 0]
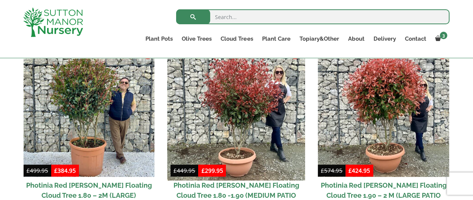
click at [239, 127] on img at bounding box center [236, 112] width 138 height 138
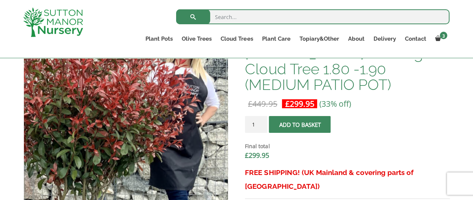
scroll to position [224, 0]
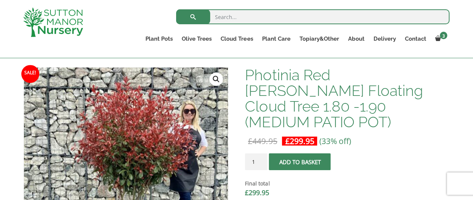
click at [212, 79] on link "🔍" at bounding box center [215, 79] width 13 height 13
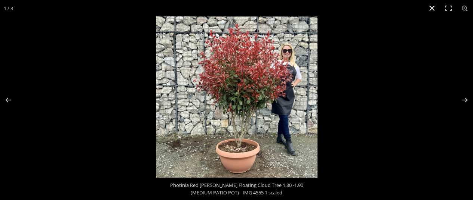
click at [429, 7] on button "Close (Esc)" at bounding box center [432, 8] width 16 height 16
